Goal: Task Accomplishment & Management: Manage account settings

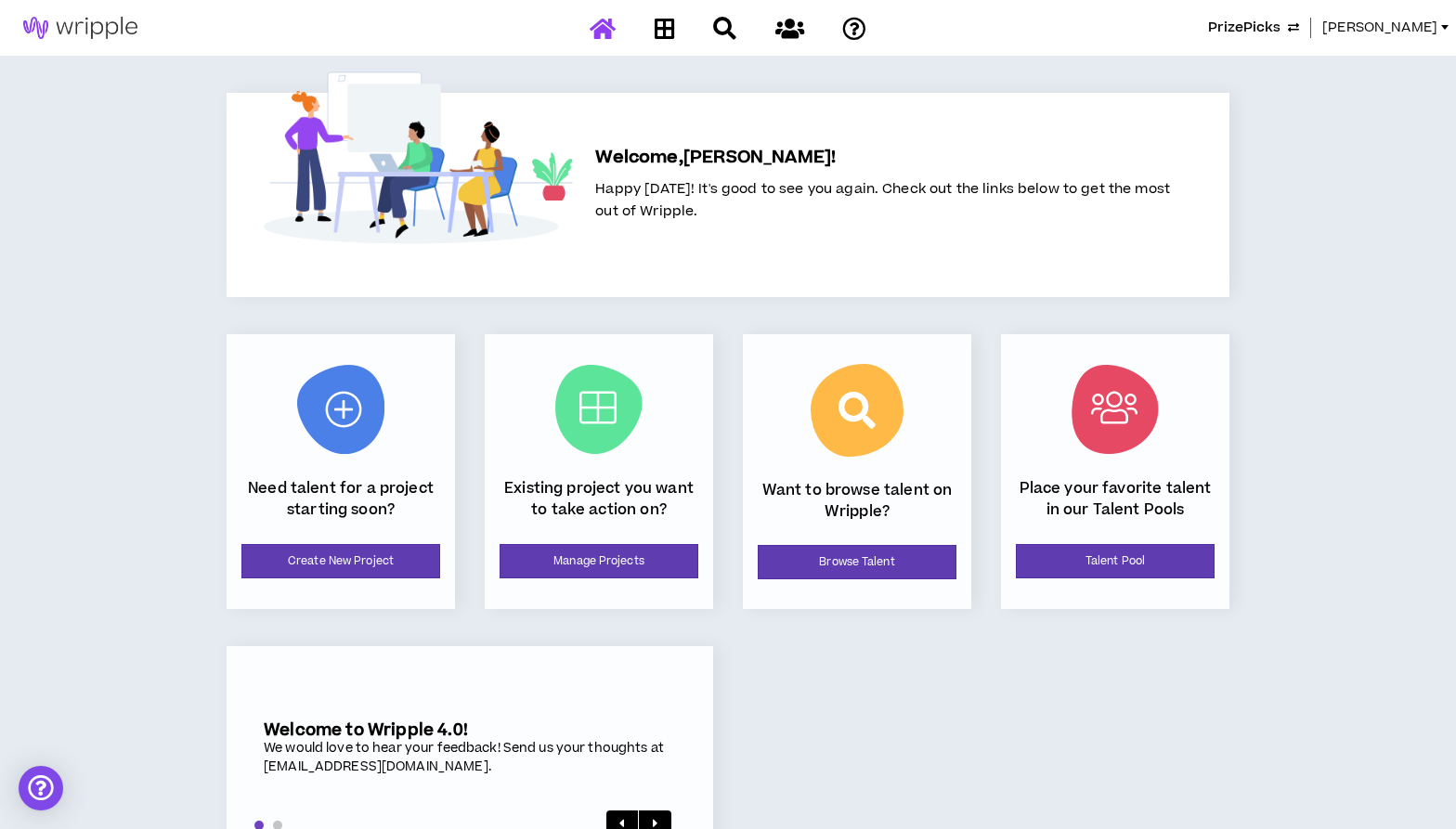
click at [1397, 27] on span "[PERSON_NAME]" at bounding box center [1380, 28] width 116 height 20
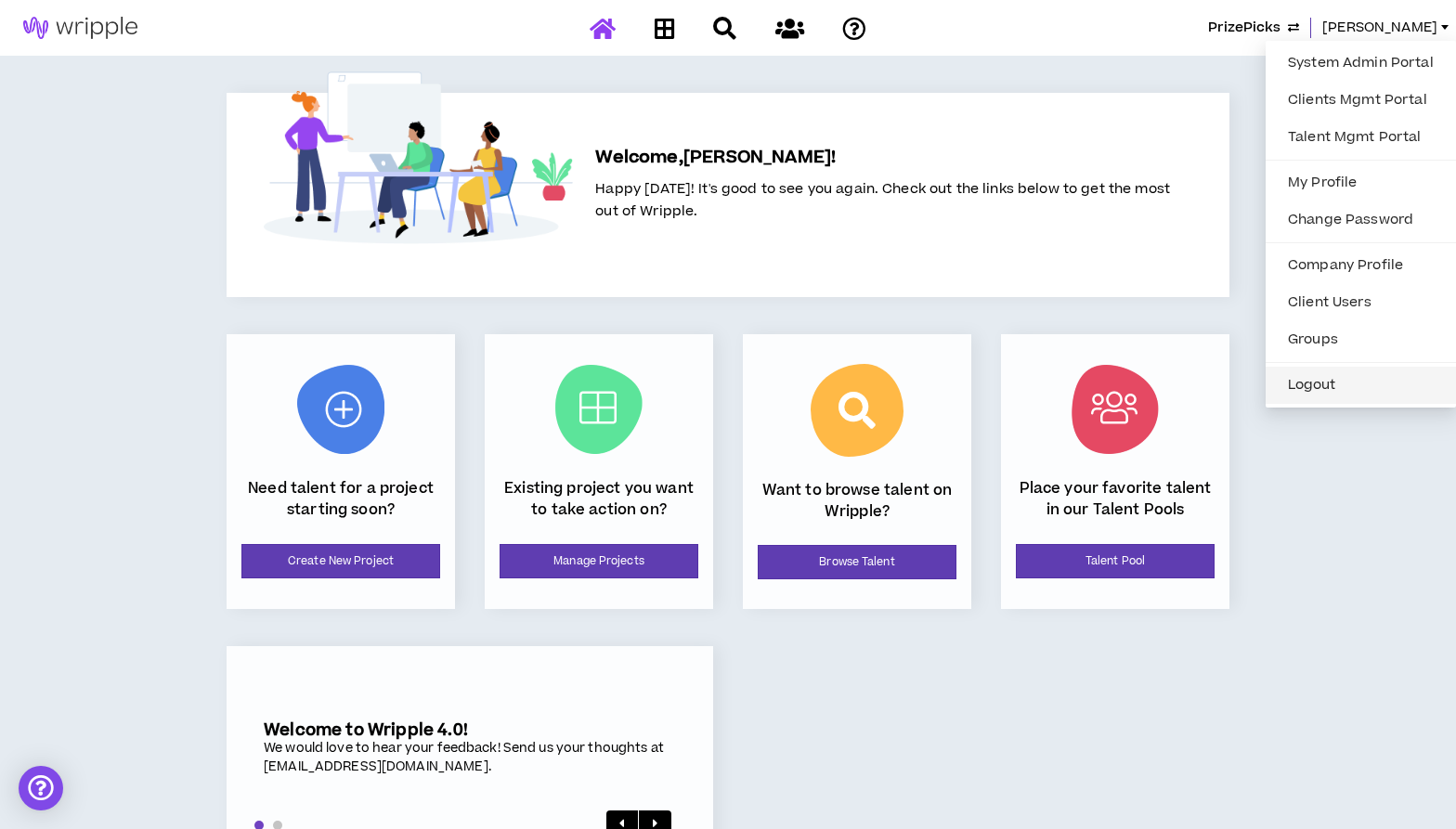
click at [1314, 382] on button "Logout" at bounding box center [1360, 386] width 168 height 28
